Goal: Task Accomplishment & Management: Use online tool/utility

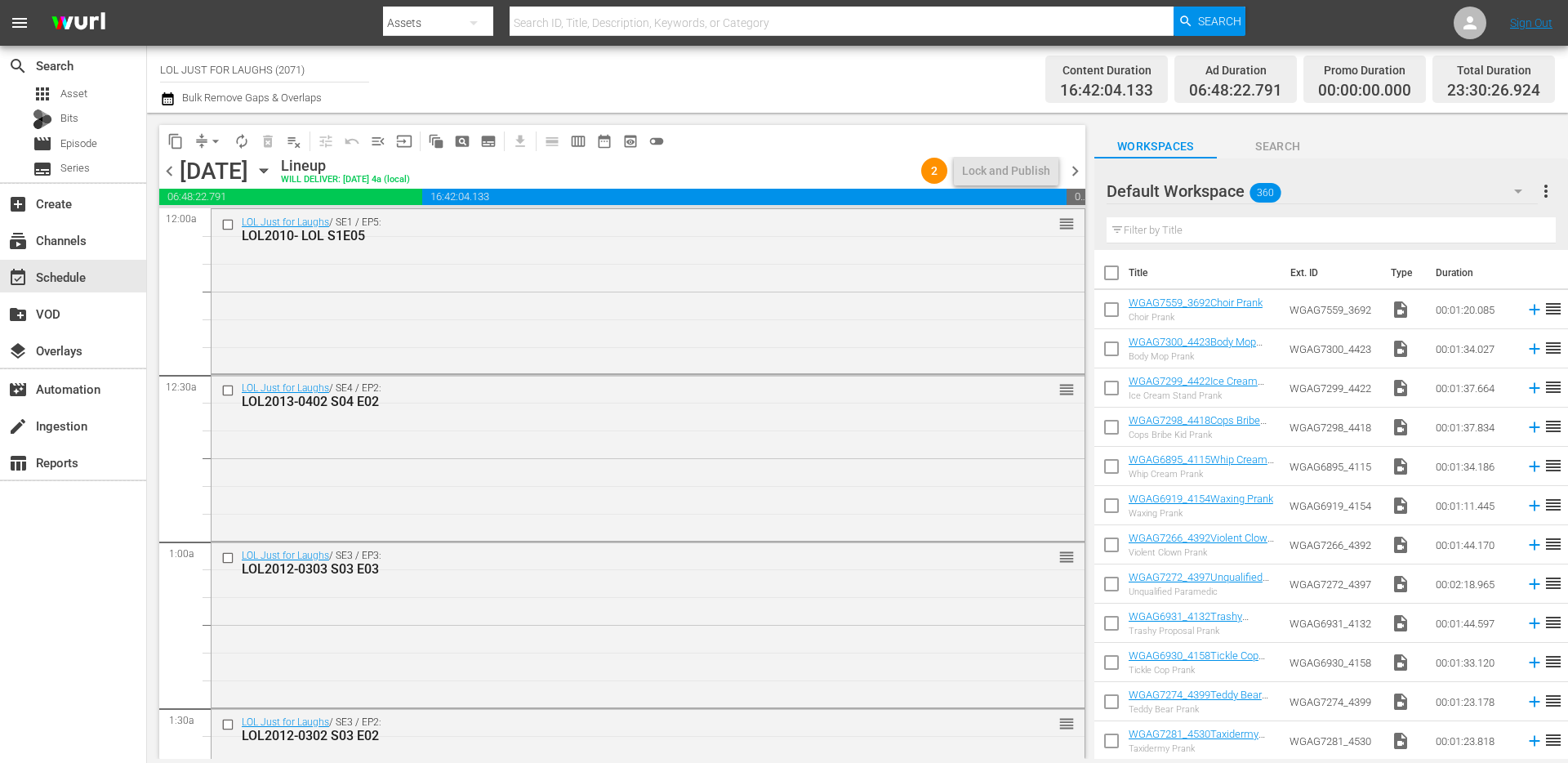
click at [1074, 170] on span "chevron_right" at bounding box center [1075, 171] width 20 height 20
click at [173, 173] on span "chevron_left" at bounding box center [170, 171] width 20 height 20
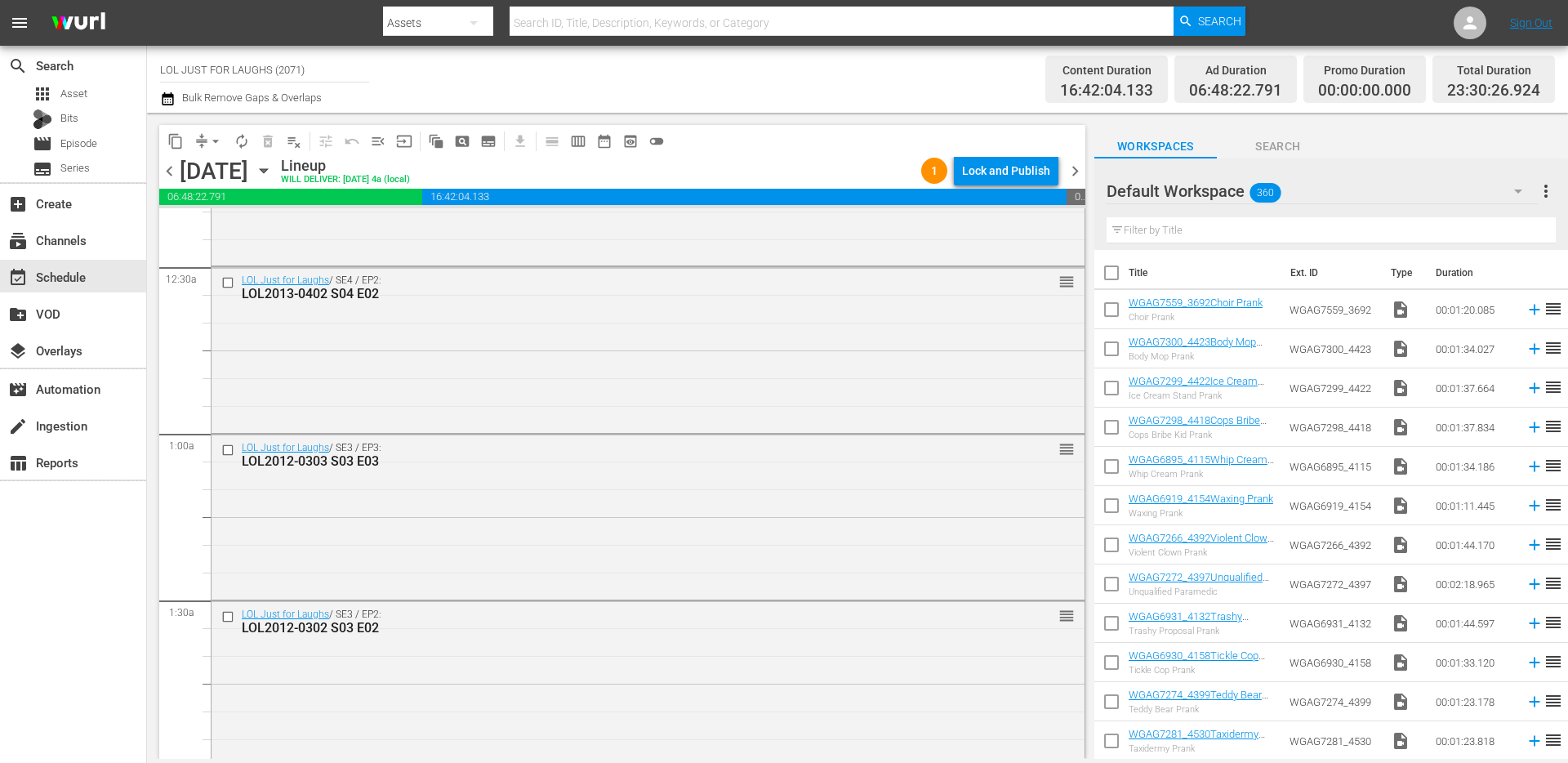
scroll to position [107, 0]
click at [1032, 176] on div "Lock and Publish" at bounding box center [1006, 170] width 88 height 29
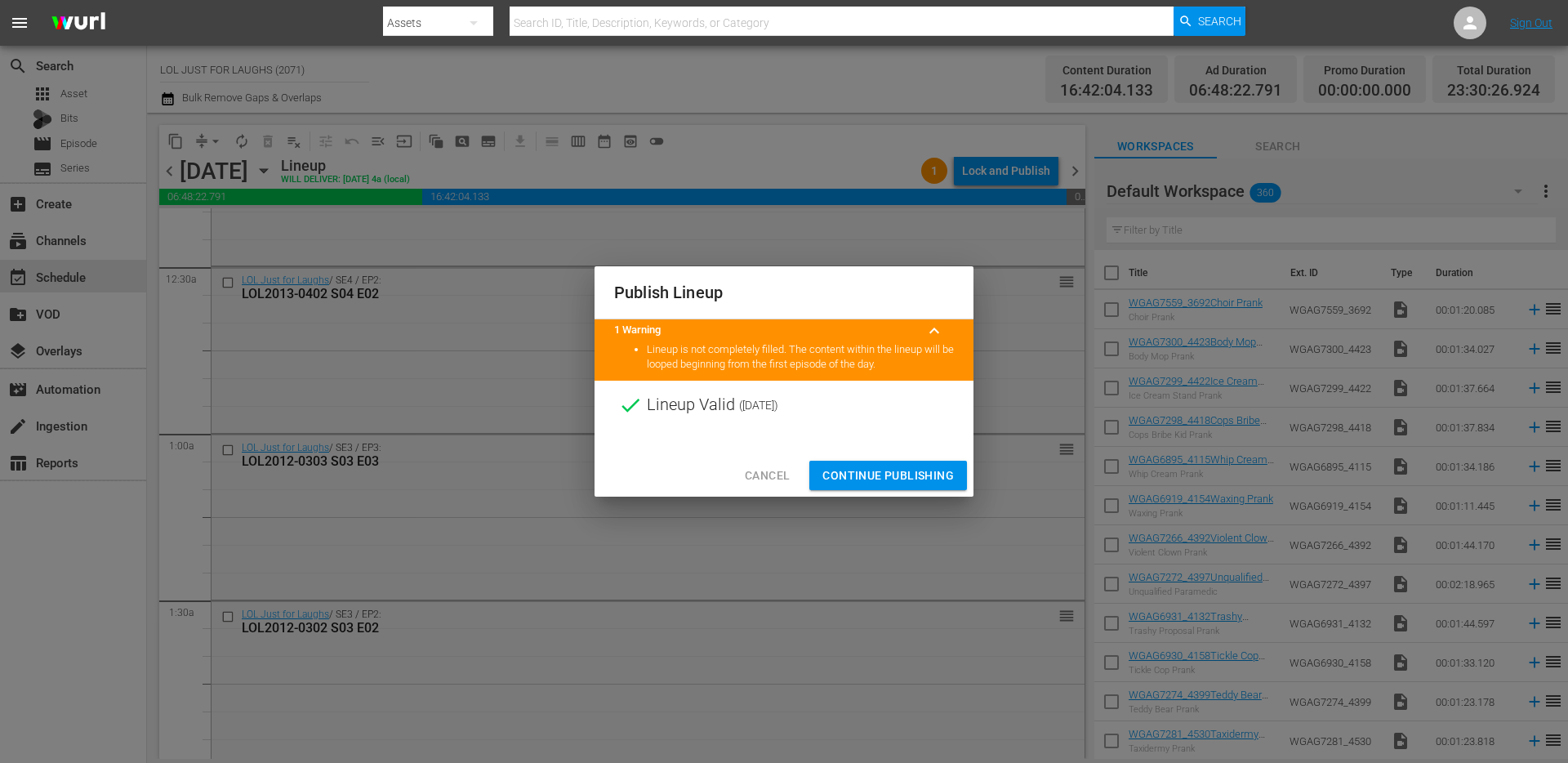
click at [883, 466] on span "Continue Publishing" at bounding box center [888, 476] width 132 height 20
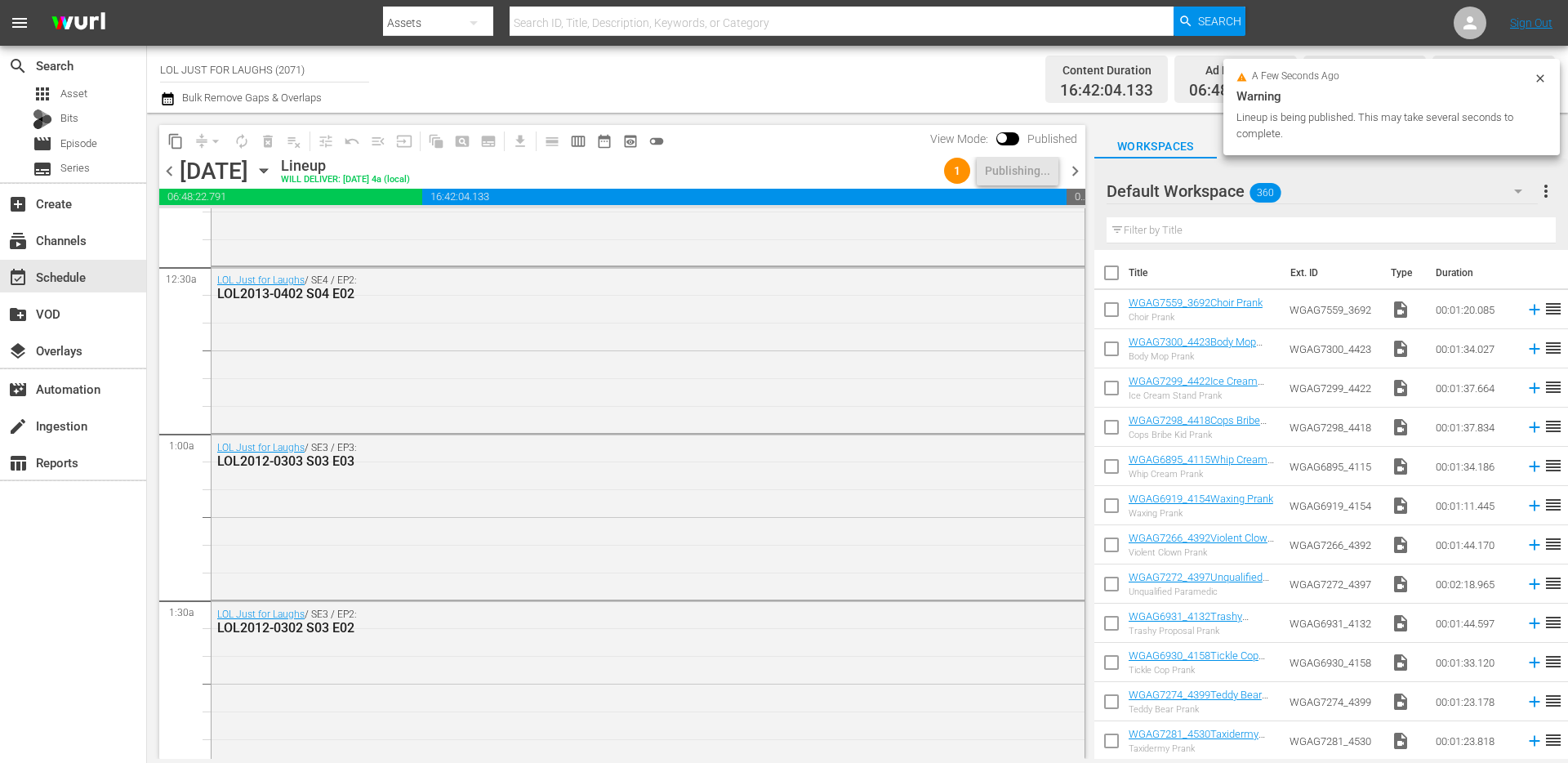
click at [1074, 168] on span "chevron_right" at bounding box center [1075, 171] width 20 height 20
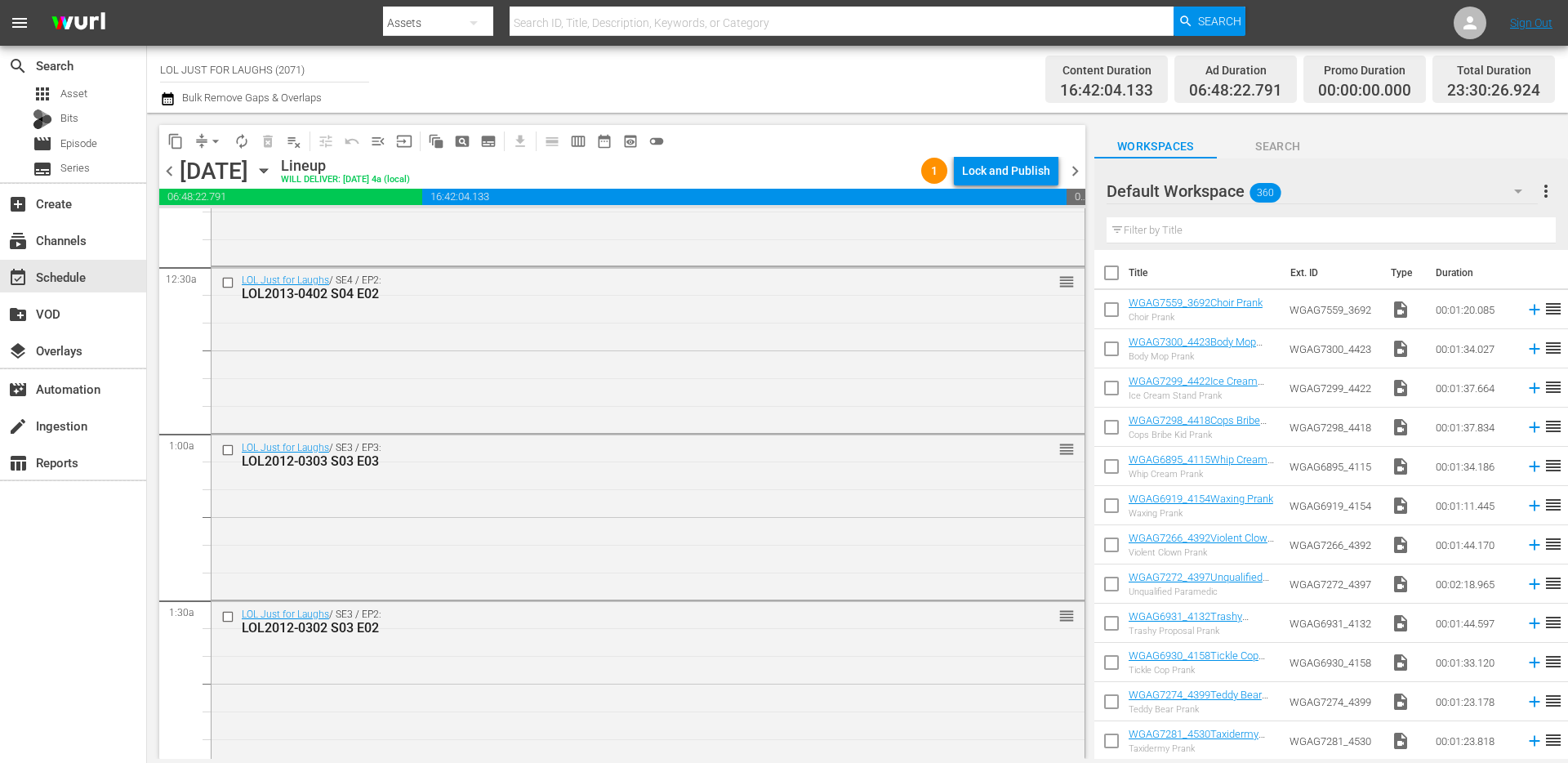
click at [973, 170] on div "Lock and Publish" at bounding box center [1006, 170] width 88 height 29
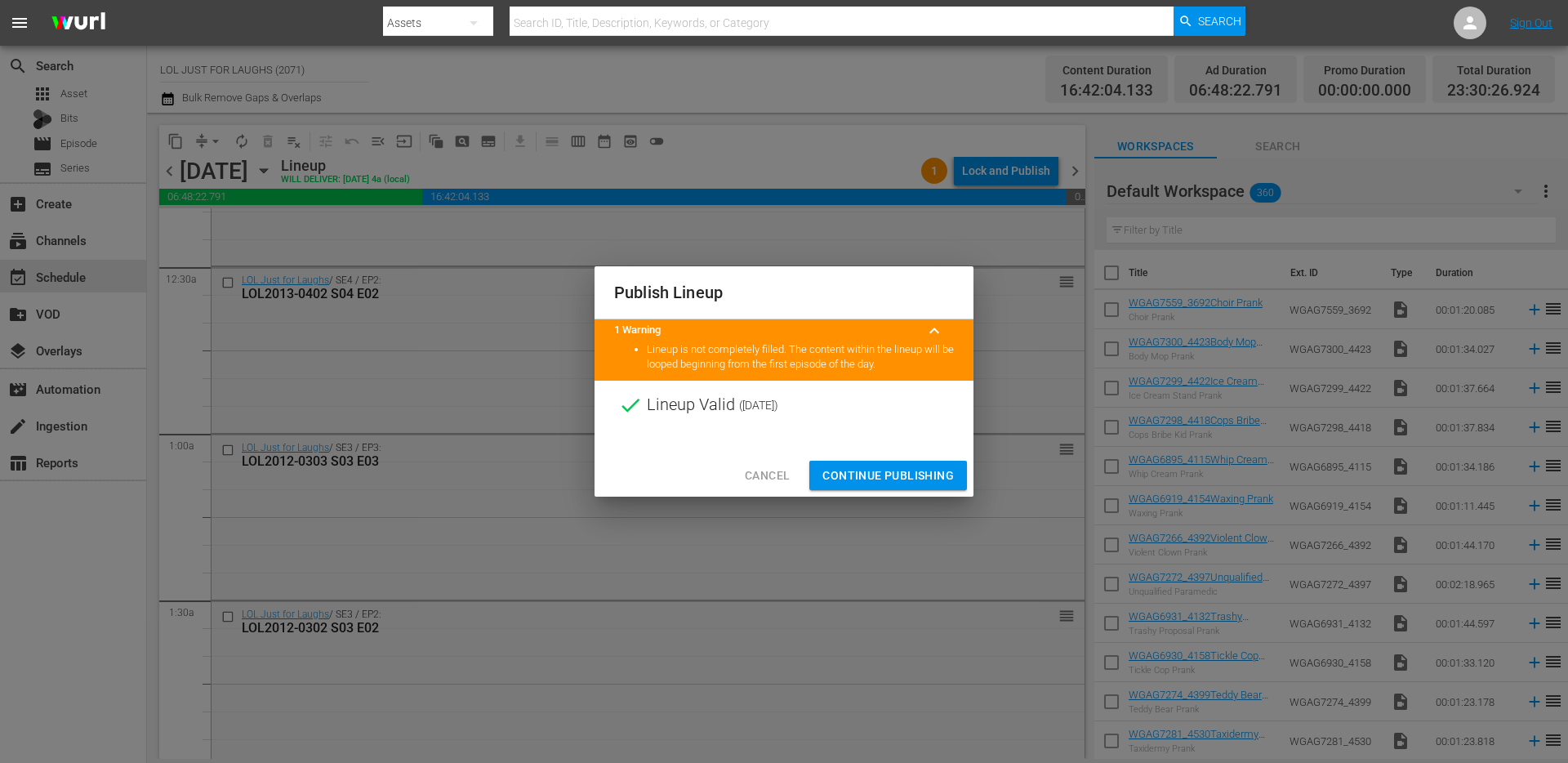
click at [894, 482] on span "Continue Publishing" at bounding box center [888, 476] width 132 height 20
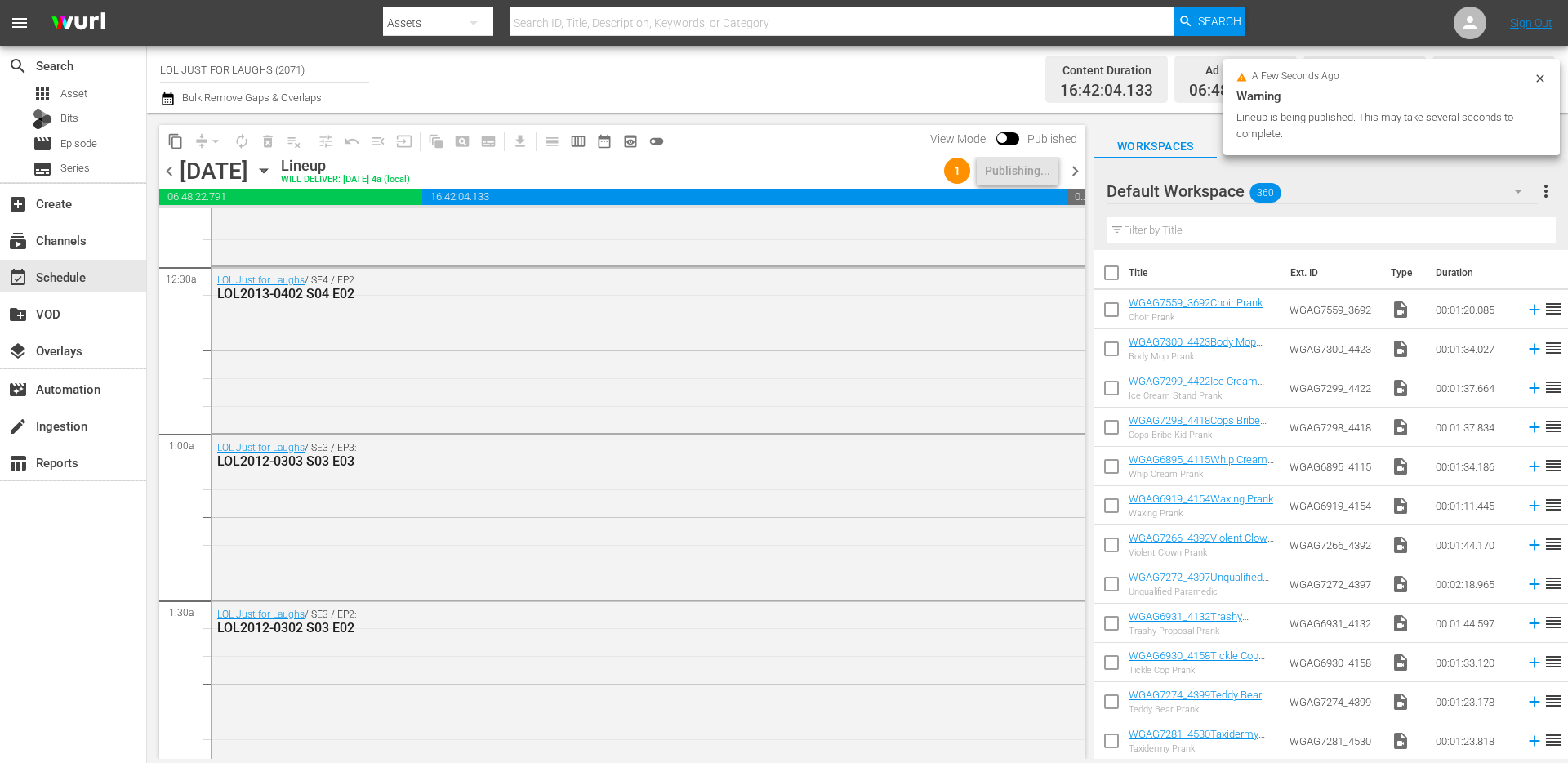
click at [1070, 171] on span "chevron_right" at bounding box center [1075, 171] width 20 height 20
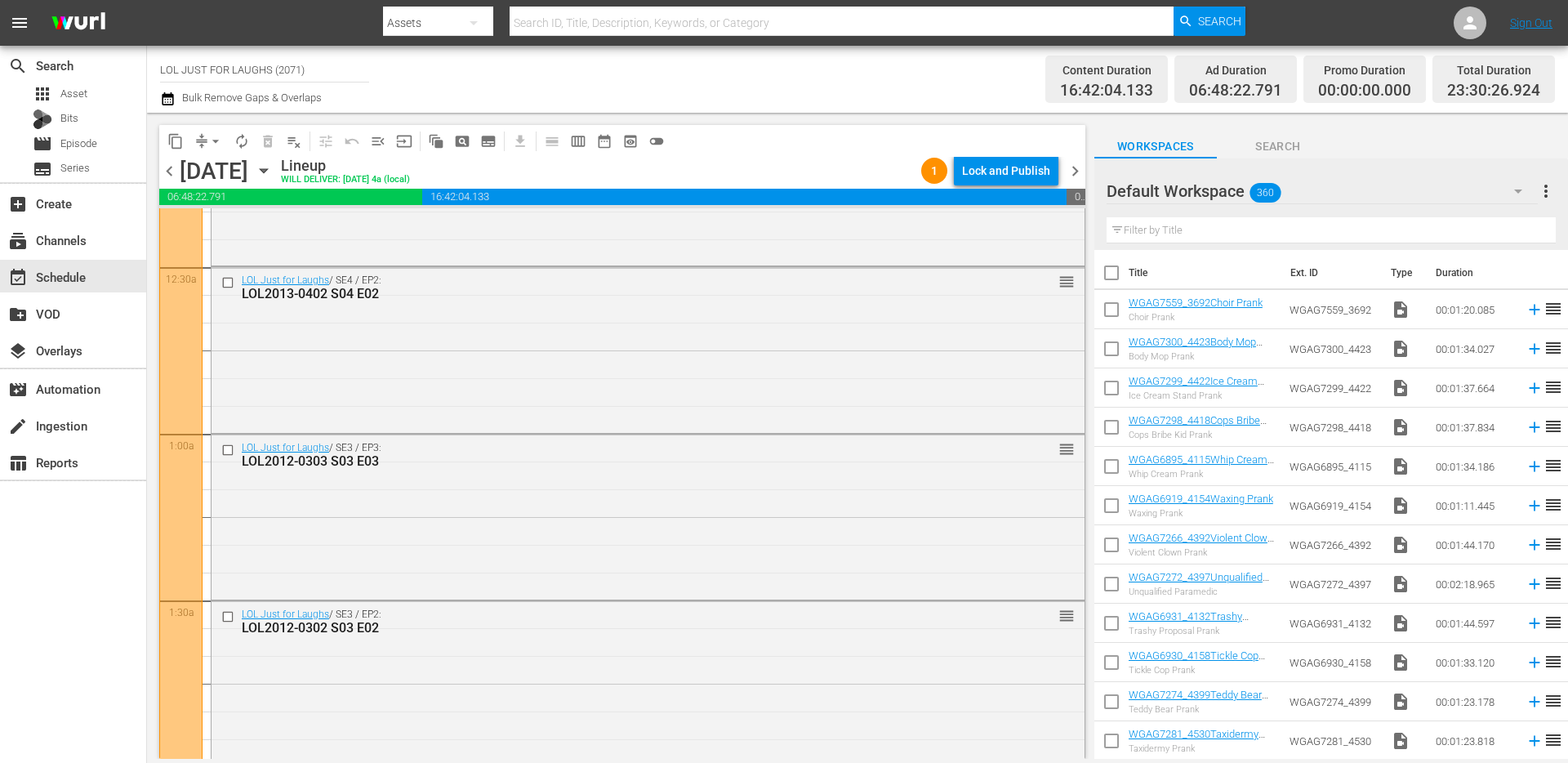
click at [993, 176] on div "Lock and Publish" at bounding box center [1006, 170] width 88 height 29
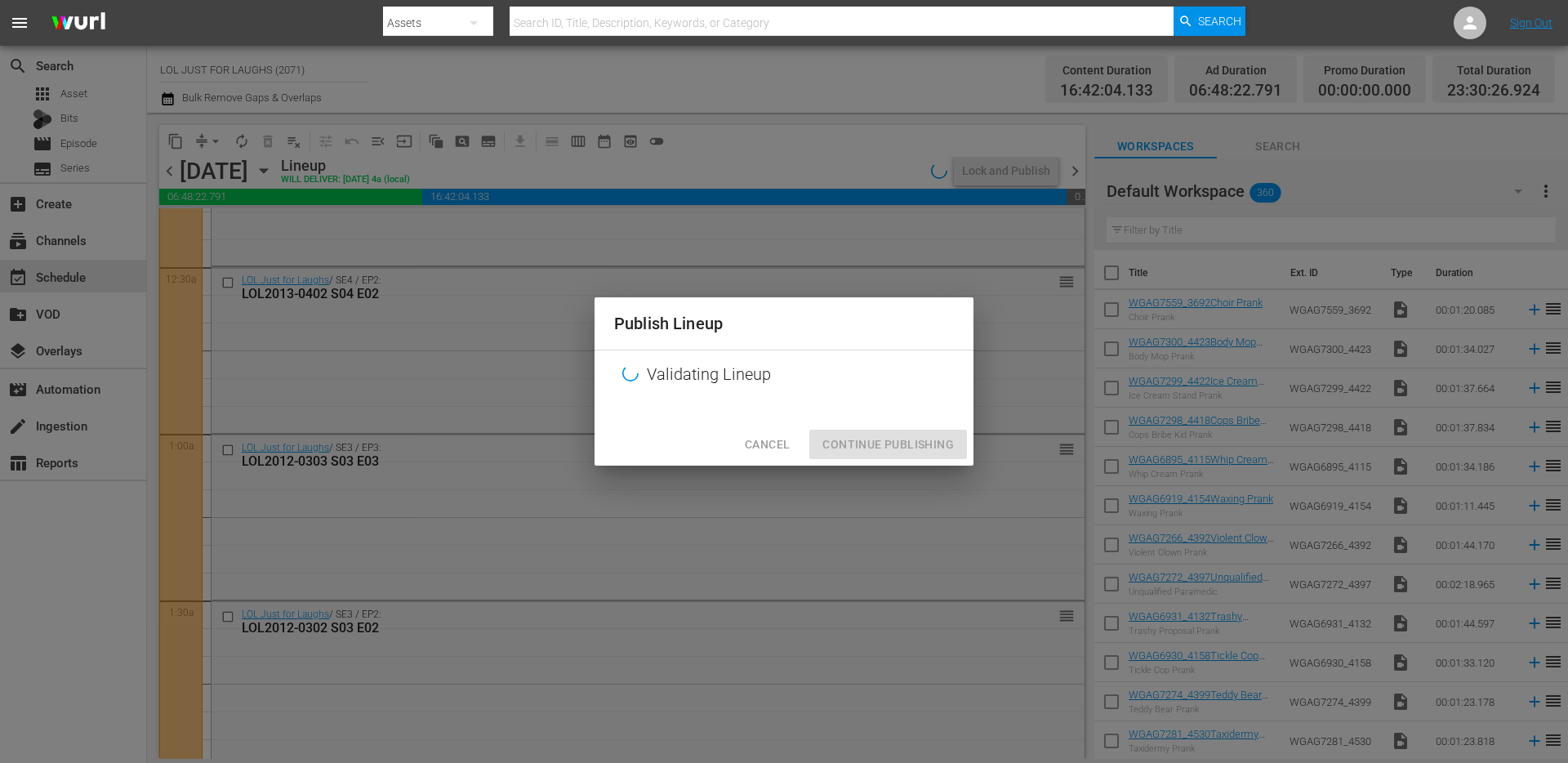
click at [887, 435] on div "Cancel Continue Publishing" at bounding box center [783, 445] width 379 height 44
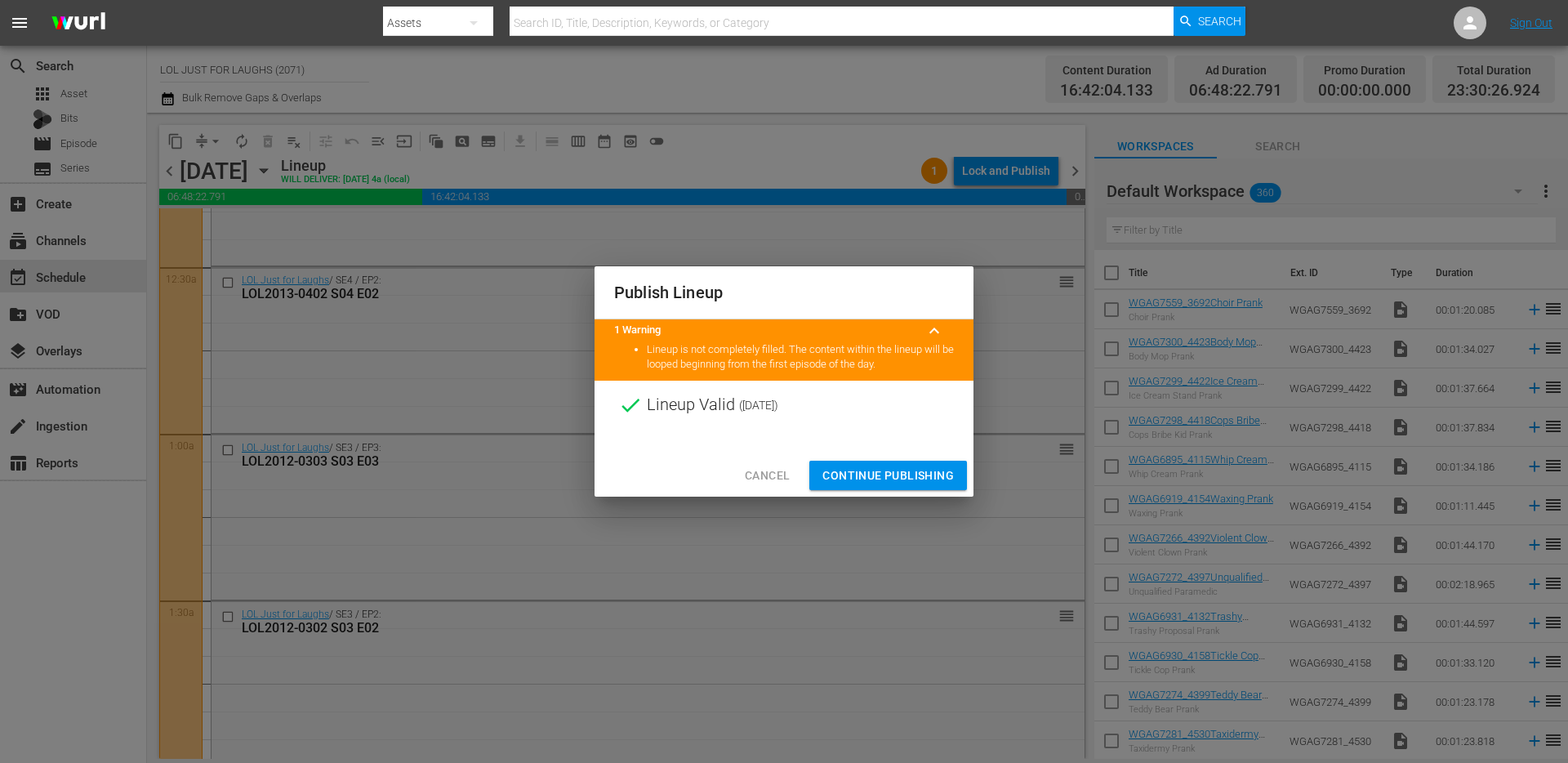
click at [873, 476] on span "Continue Publishing" at bounding box center [888, 476] width 132 height 20
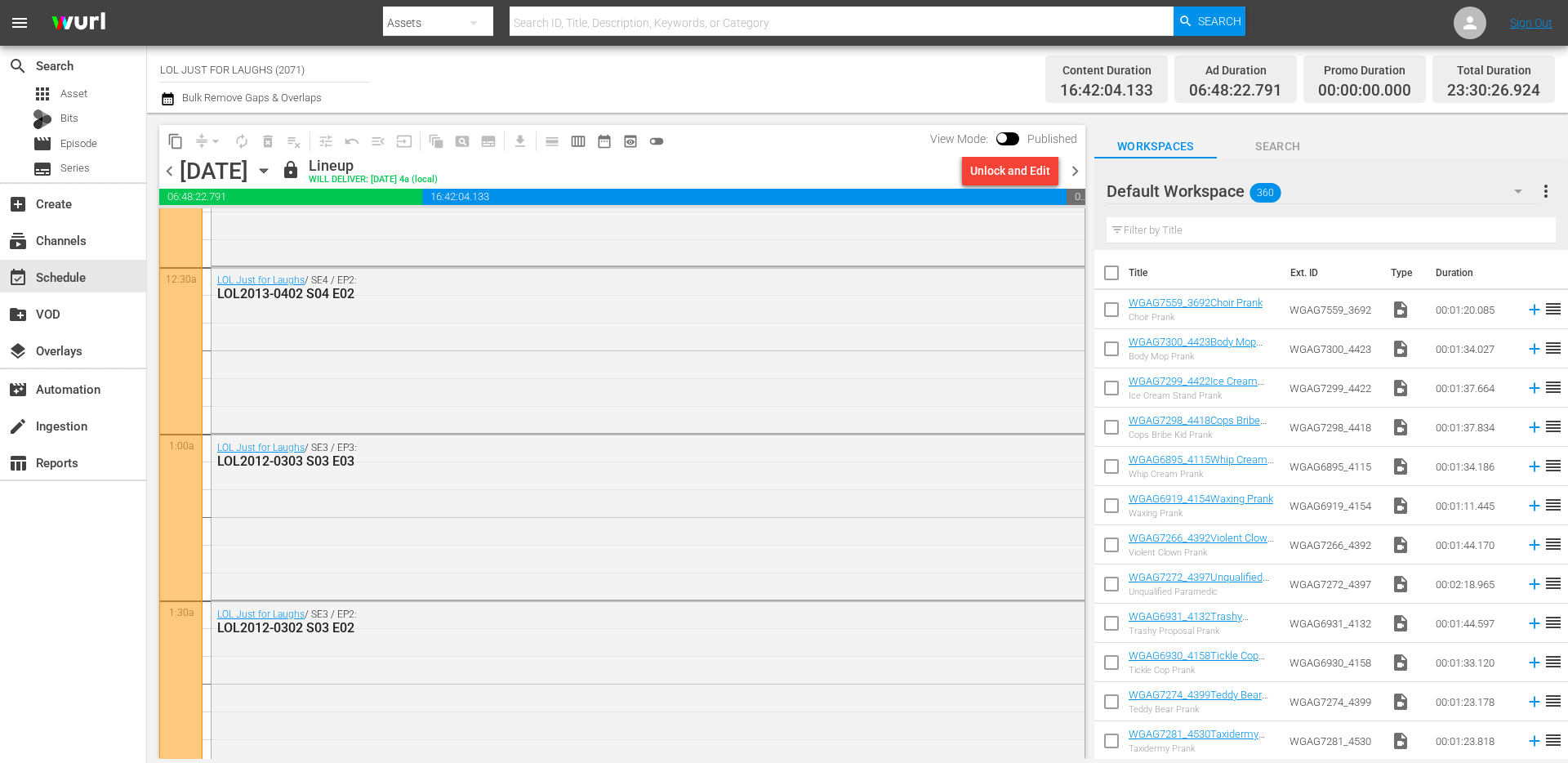
scroll to position [80, 0]
